Goal: Task Accomplishment & Management: Complete application form

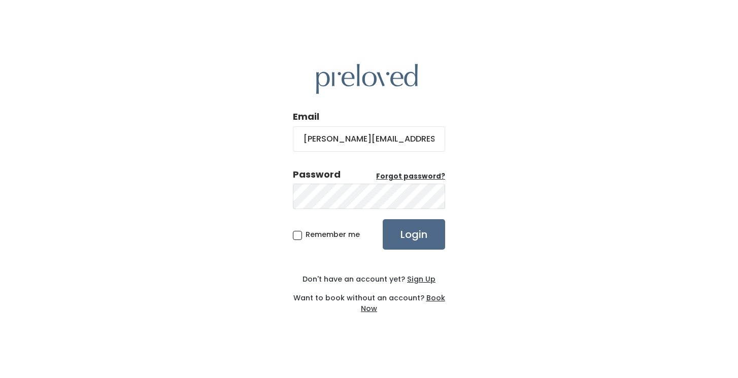
type input "holladay.owner@preloved.love"
click at [409, 236] on input "Login" at bounding box center [414, 234] width 62 height 30
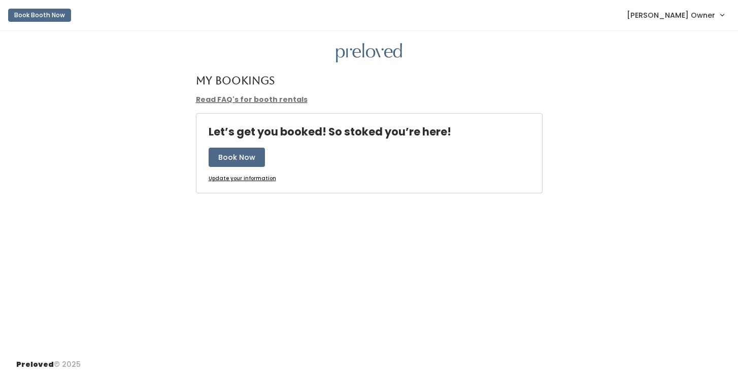
click at [677, 16] on span "[PERSON_NAME] Owner" at bounding box center [671, 15] width 88 height 11
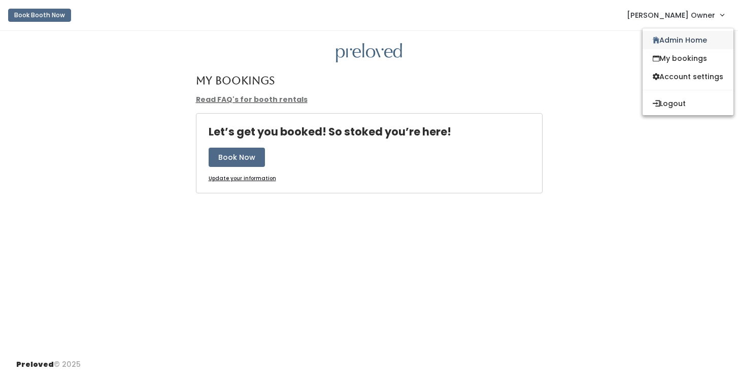
click at [677, 37] on link "Admin Home" at bounding box center [688, 40] width 91 height 18
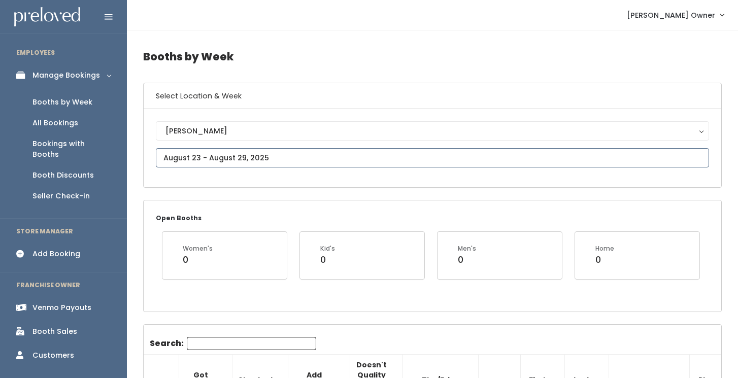
click at [297, 162] on input "text" at bounding box center [432, 157] width 553 height 19
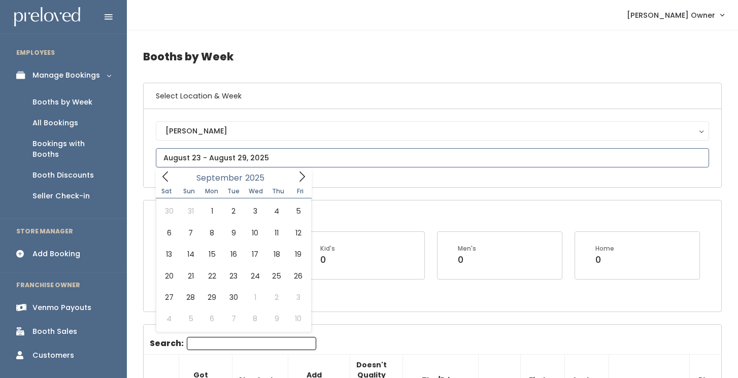
click at [303, 181] on icon at bounding box center [302, 176] width 11 height 11
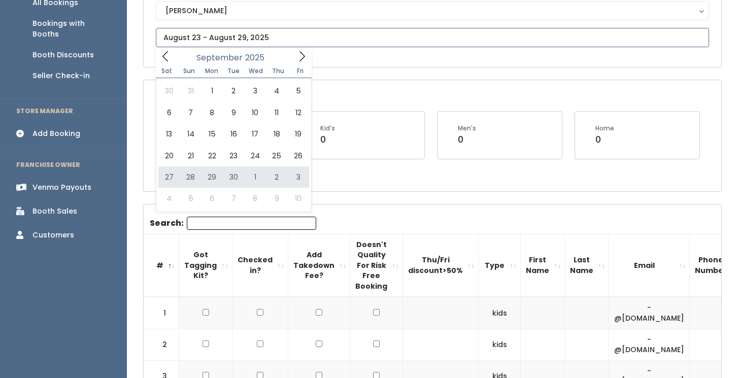
scroll to position [121, 0]
type input "[DATE] to [DATE]"
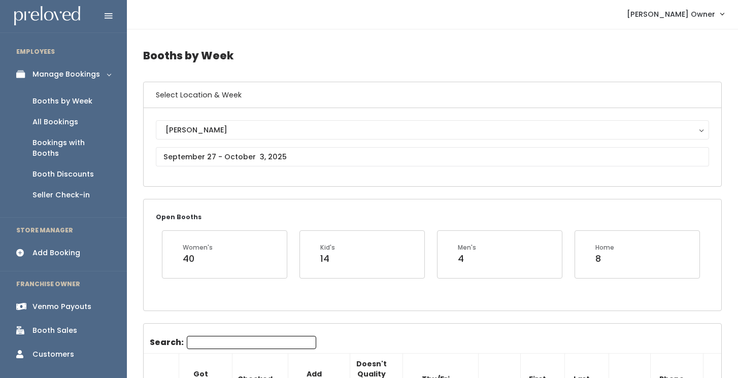
scroll to position [1, 0]
click at [69, 248] on div "Add Booking" at bounding box center [56, 253] width 48 height 11
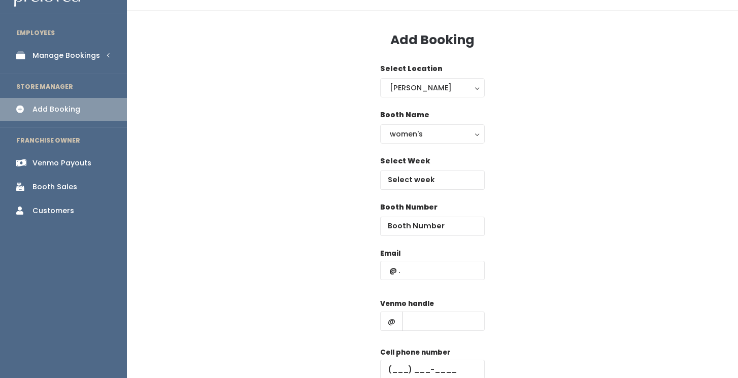
scroll to position [27, 0]
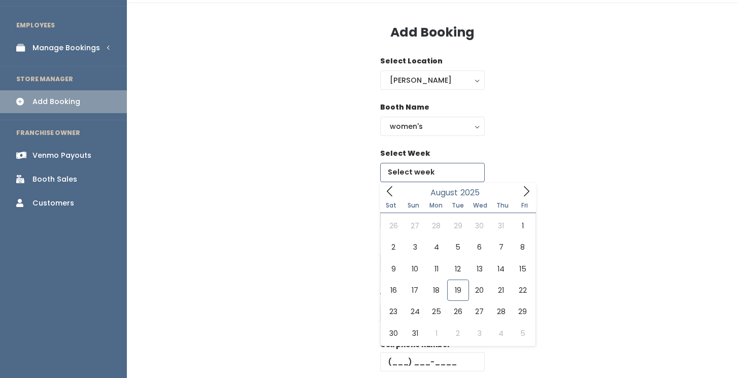
click at [460, 171] on input "text" at bounding box center [432, 172] width 105 height 19
click at [528, 190] on icon at bounding box center [527, 191] width 6 height 10
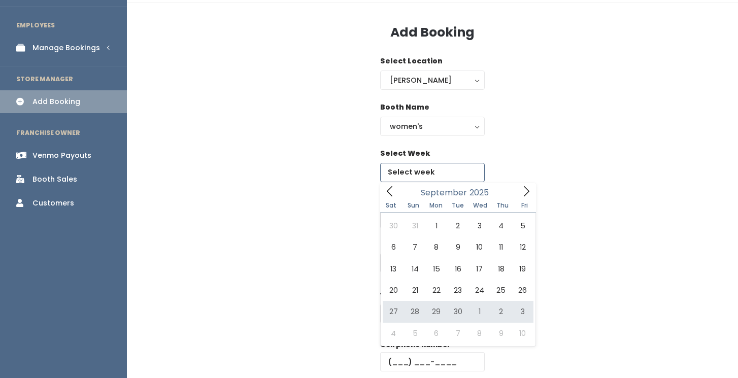
type input "[DATE] to [DATE]"
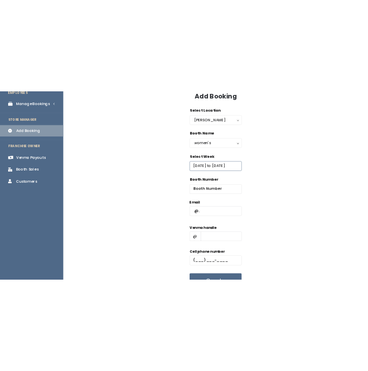
scroll to position [51, 0]
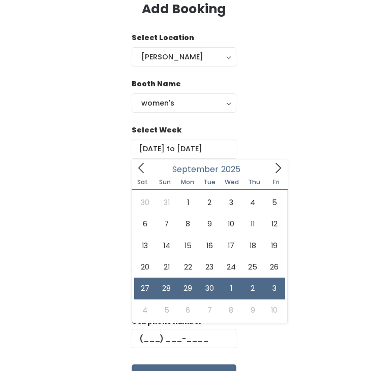
click at [326, 163] on div "Select Week [DATE] to [DATE]" at bounding box center [183, 148] width 351 height 46
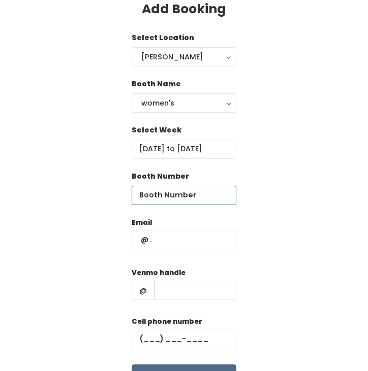
click at [217, 196] on input "number" at bounding box center [184, 195] width 105 height 19
type input "1"
click at [223, 193] on input "1" at bounding box center [184, 195] width 105 height 19
type input "2"
click at [264, 224] on div "Email Venmo handle @ Cell phone number Create" at bounding box center [183, 306] width 351 height 179
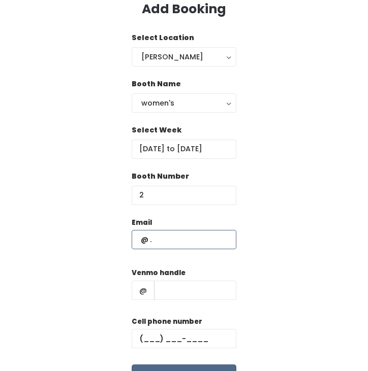
click at [194, 238] on input "text" at bounding box center [184, 239] width 105 height 19
type input "[EMAIL_ADDRESS][DOMAIN_NAME]"
click at [223, 279] on div "Venmo handle @" at bounding box center [184, 288] width 105 height 41
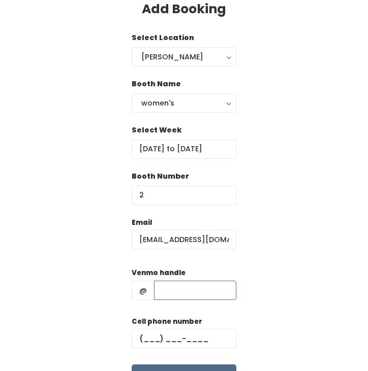
click at [222, 285] on input "text" at bounding box center [195, 290] width 82 height 19
